Goal: Check status: Check status

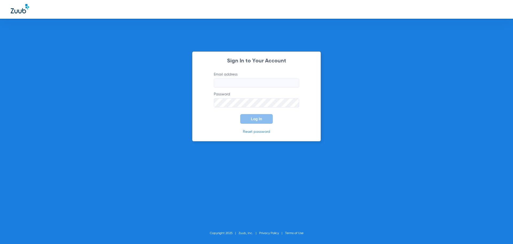
click at [232, 82] on input "Email address" at bounding box center [257, 82] width 86 height 9
type input "[EMAIL_ADDRESS][DOMAIN_NAME]"
click at [240, 114] on button "Log In" at bounding box center [256, 119] width 33 height 10
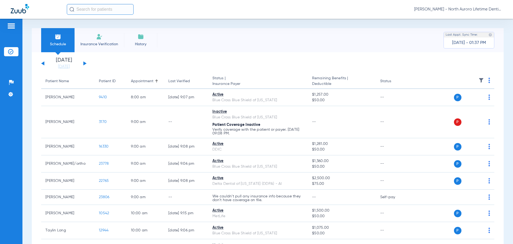
click at [82, 62] on div "[DATE] [DATE] [DATE] [DATE] [DATE] [DATE] [DATE] [DATE] [DATE] [DATE] [DATE] [D…" at bounding box center [63, 63] width 45 height 12
click at [83, 62] on div "[DATE] [DATE] [DATE] [DATE] [DATE] [DATE] [DATE] [DATE] [DATE] [DATE] [DATE] [D…" at bounding box center [63, 63] width 45 height 12
click at [84, 62] on button at bounding box center [84, 63] width 3 height 4
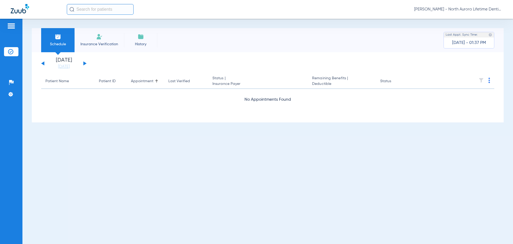
click at [84, 62] on button at bounding box center [84, 63] width 3 height 4
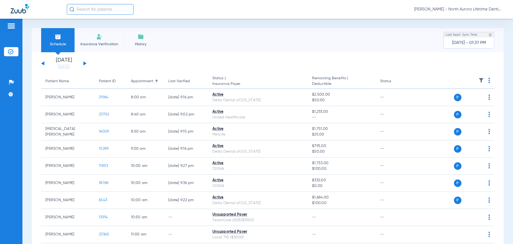
click at [84, 62] on button at bounding box center [84, 63] width 3 height 4
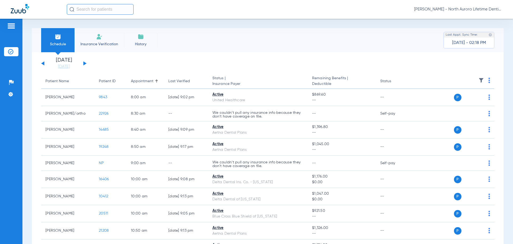
click at [84, 62] on button at bounding box center [84, 63] width 3 height 4
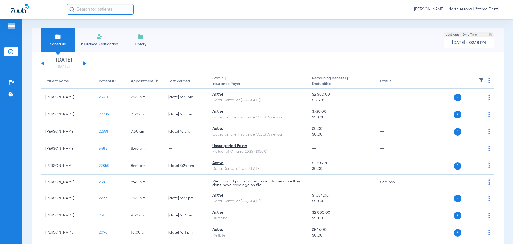
click at [84, 62] on button at bounding box center [84, 63] width 3 height 4
